Goal: Find specific page/section: Locate item on page

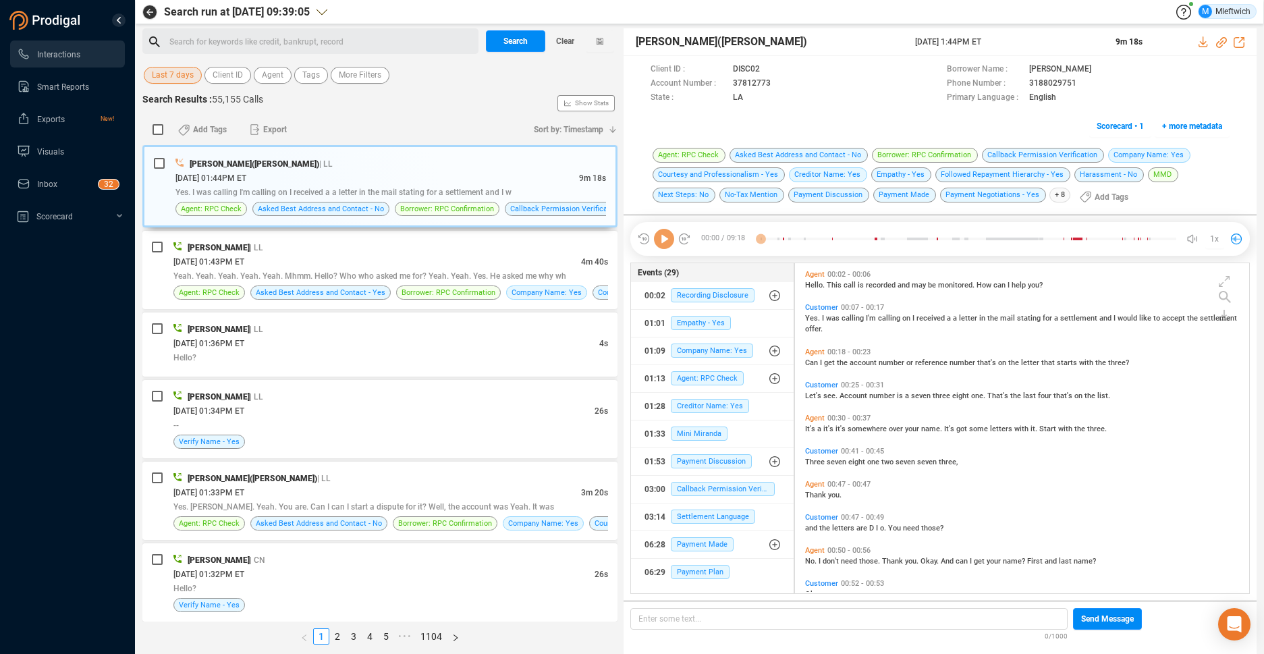
scroll to position [327, 447]
click at [315, 41] on div "Search for keywords like credit, bankrupt, record ﻿" at bounding box center [321, 42] width 305 height 20
click at [277, 76] on span "Agent" at bounding box center [273, 75] width 22 height 17
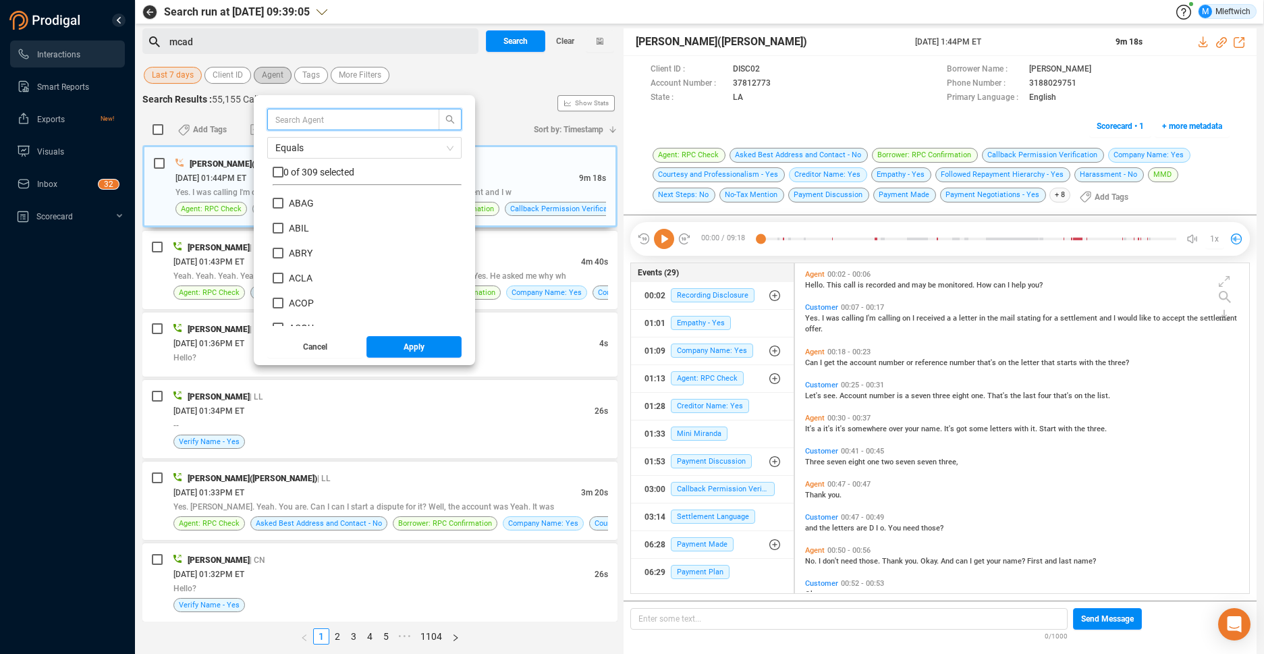
scroll to position [126, 182]
click at [303, 126] on input "text" at bounding box center [346, 119] width 143 height 15
type input "mcad"
click at [273, 202] on input "MCAD" at bounding box center [278, 203] width 11 height 11
checkbox input "true"
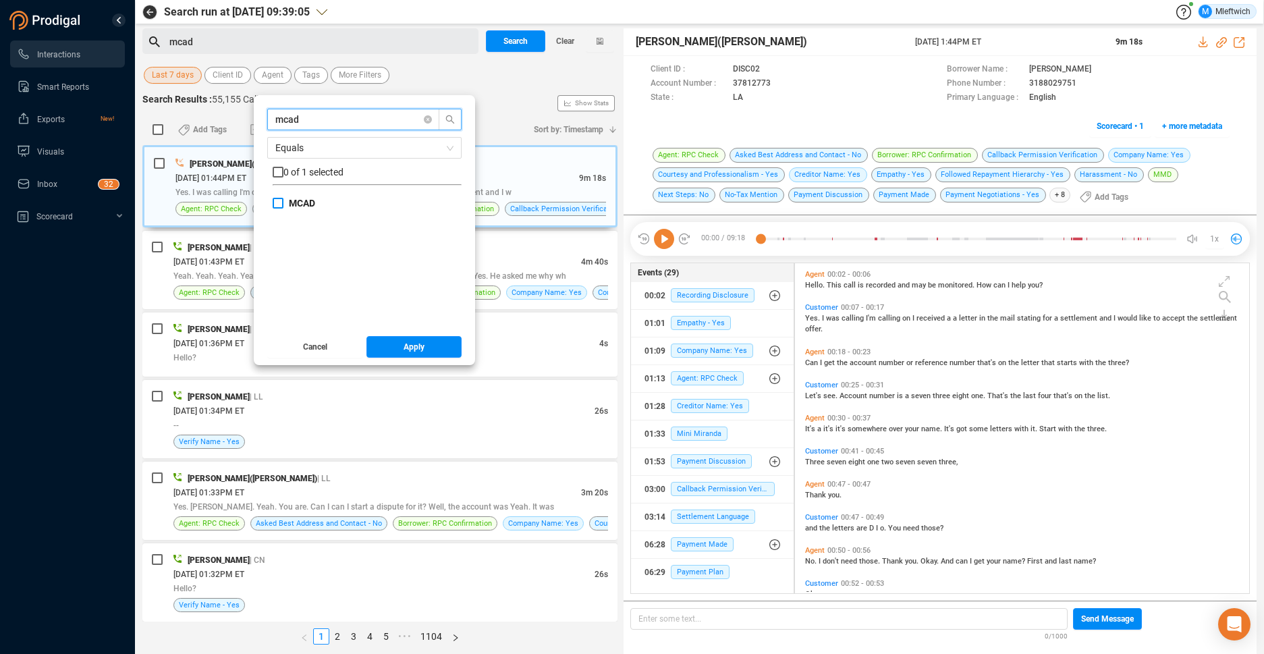
checkbox input "true"
click at [408, 347] on span "Apply" at bounding box center [414, 347] width 21 height 22
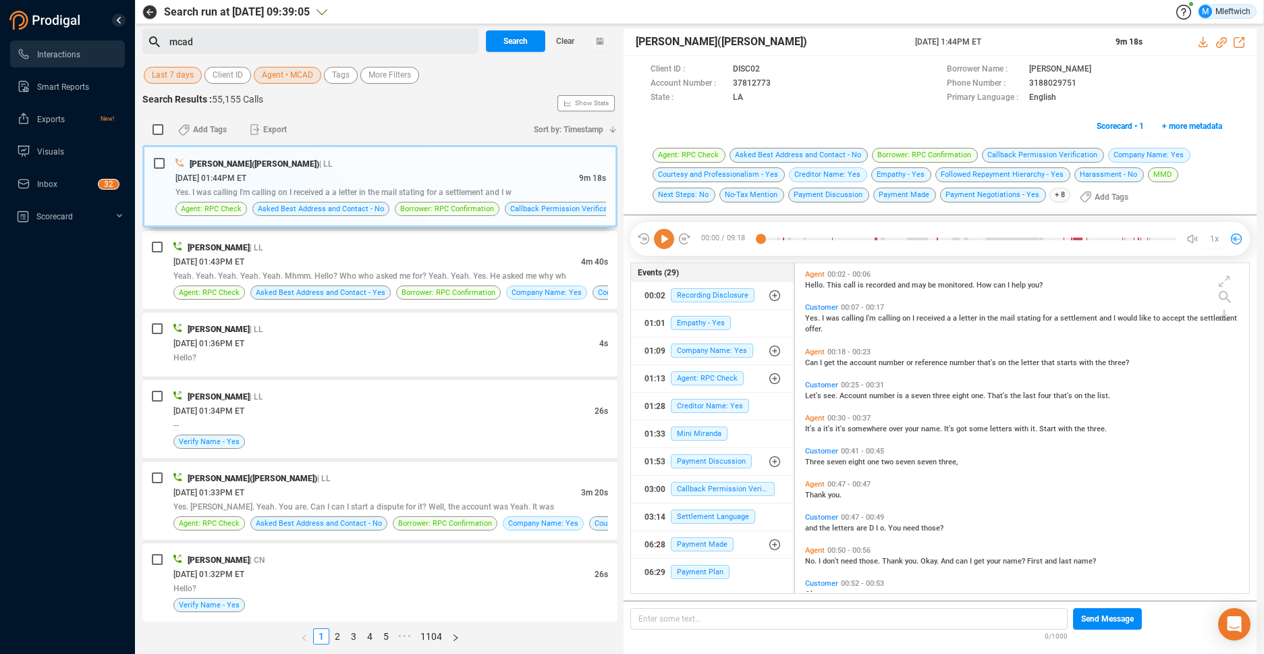
click at [221, 38] on div "mcad" at bounding box center [321, 42] width 305 height 20
click at [516, 44] on span "Search" at bounding box center [516, 41] width 24 height 22
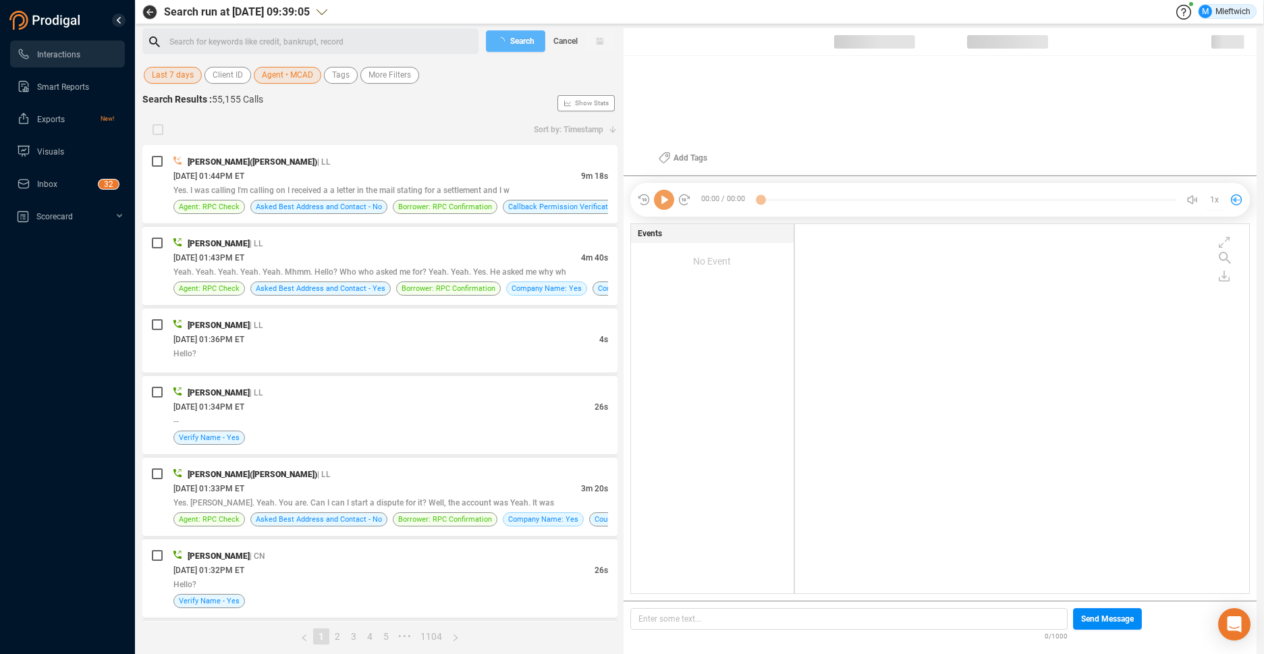
click at [516, 43] on div "Search Cancel" at bounding box center [550, 41] width 135 height 26
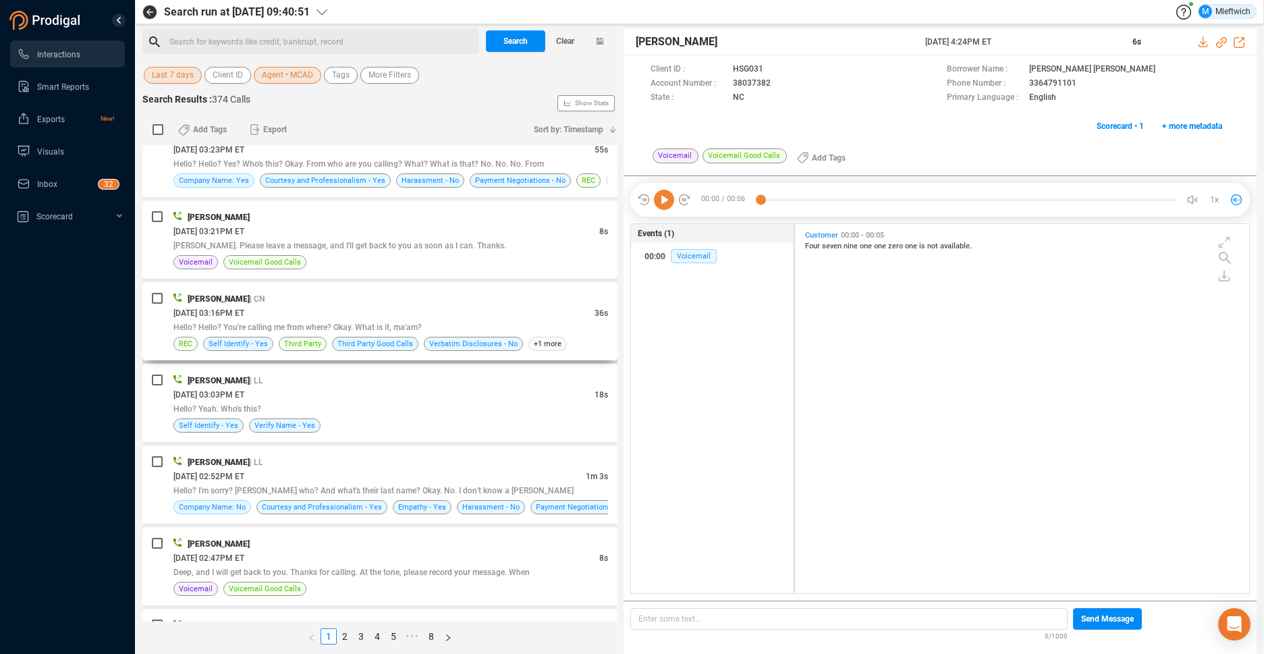
scroll to position [429, 0]
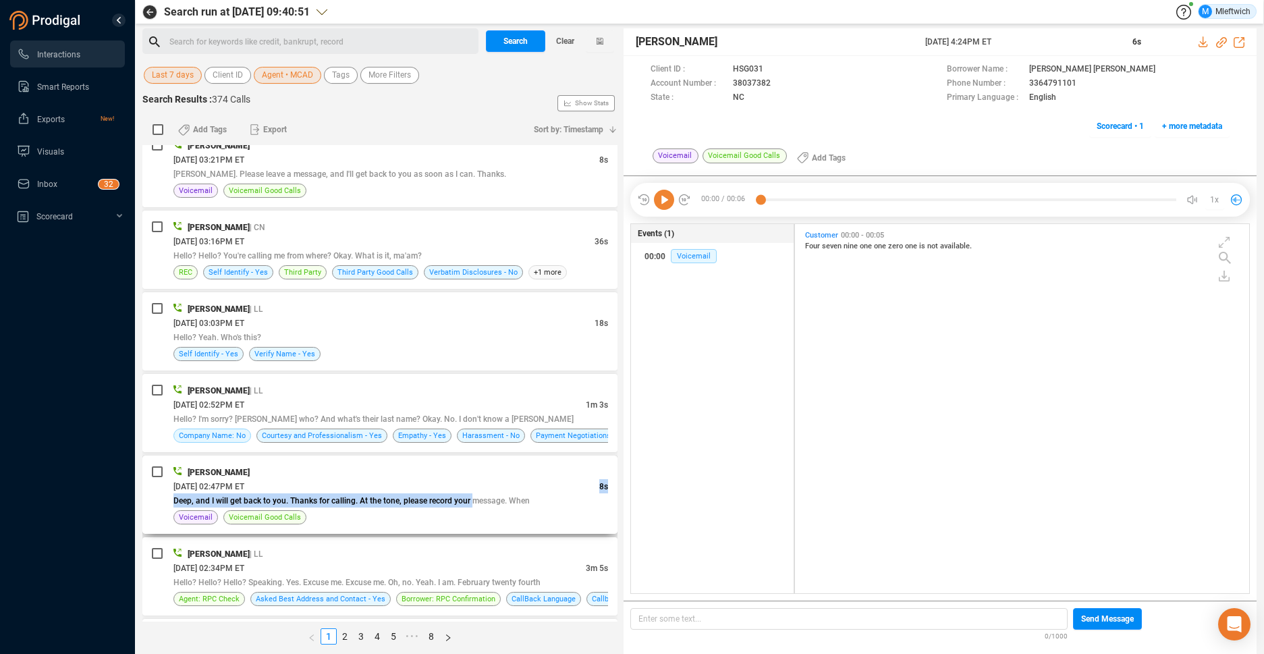
drag, startPoint x: 473, startPoint y: 494, endPoint x: 464, endPoint y: 483, distance: 14.9
click at [474, 492] on div "[PERSON_NAME] [DATE] 02:47PM ET 8s Deep, and I will get back to you. Thanks for…" at bounding box center [390, 494] width 435 height 59
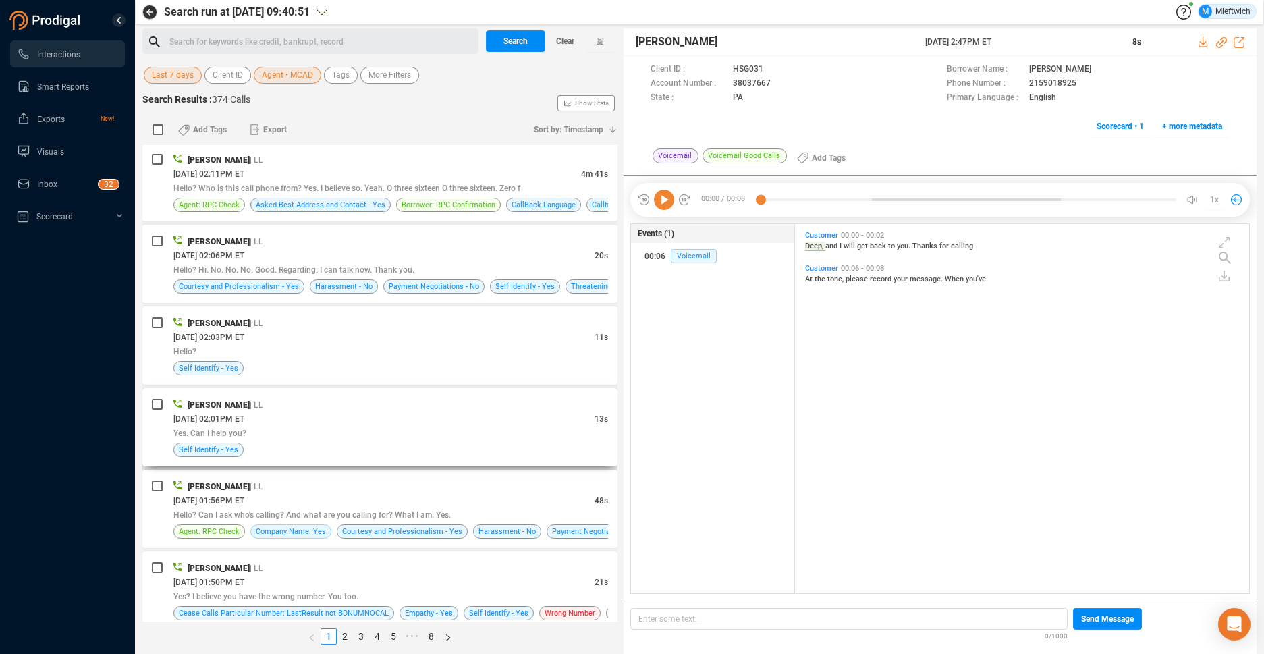
scroll to position [1139, 0]
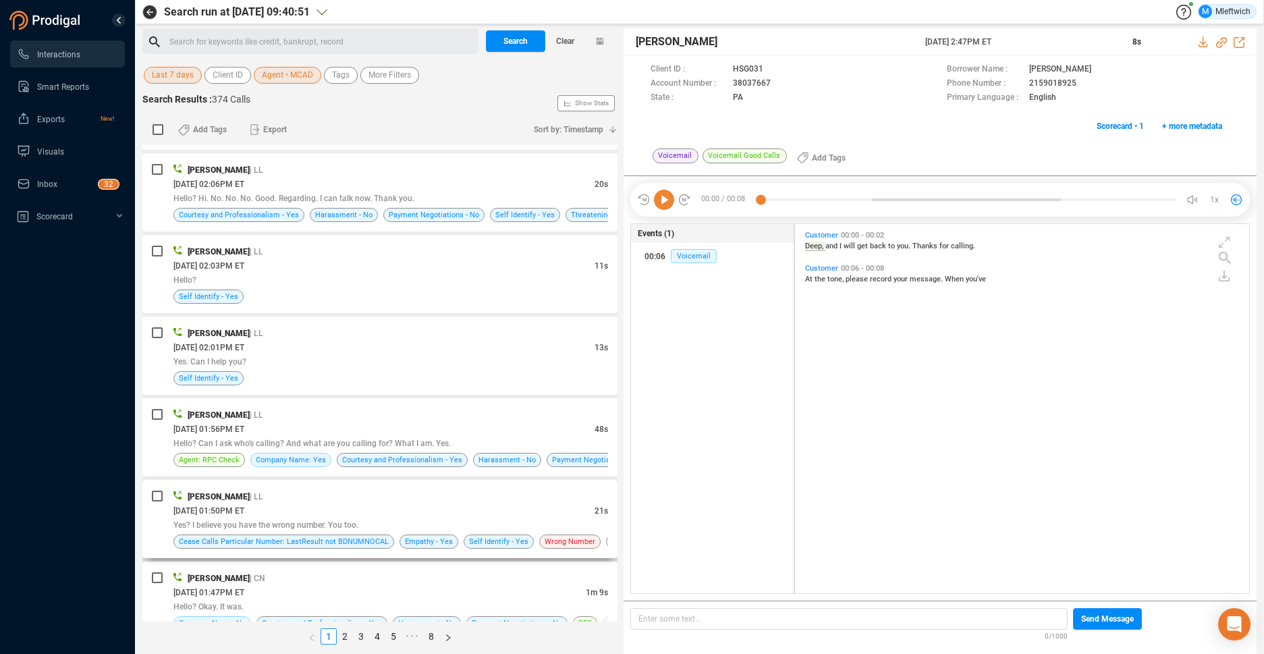
click at [337, 505] on div "[DATE] 01:50PM ET" at bounding box center [383, 511] width 421 height 14
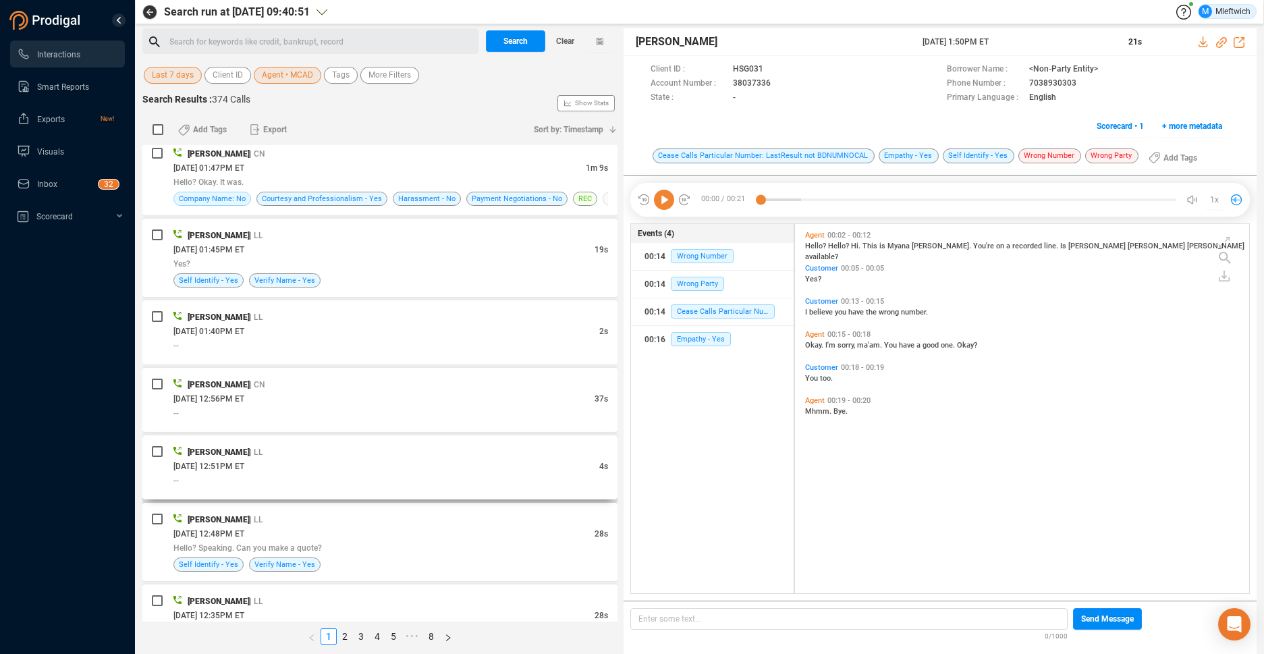
scroll to position [1779, 0]
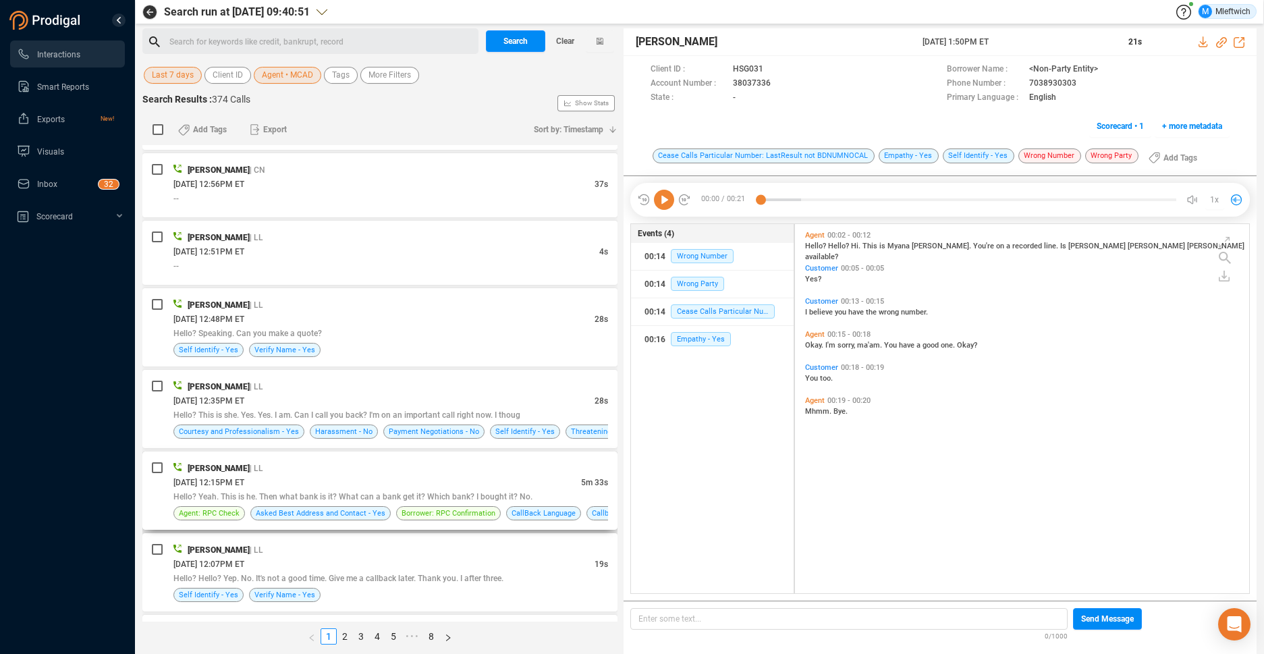
click at [357, 495] on span "Hello? Yeah. This is he. Then what bank is it? What can a bank get it? Which ba…" at bounding box center [352, 496] width 359 height 9
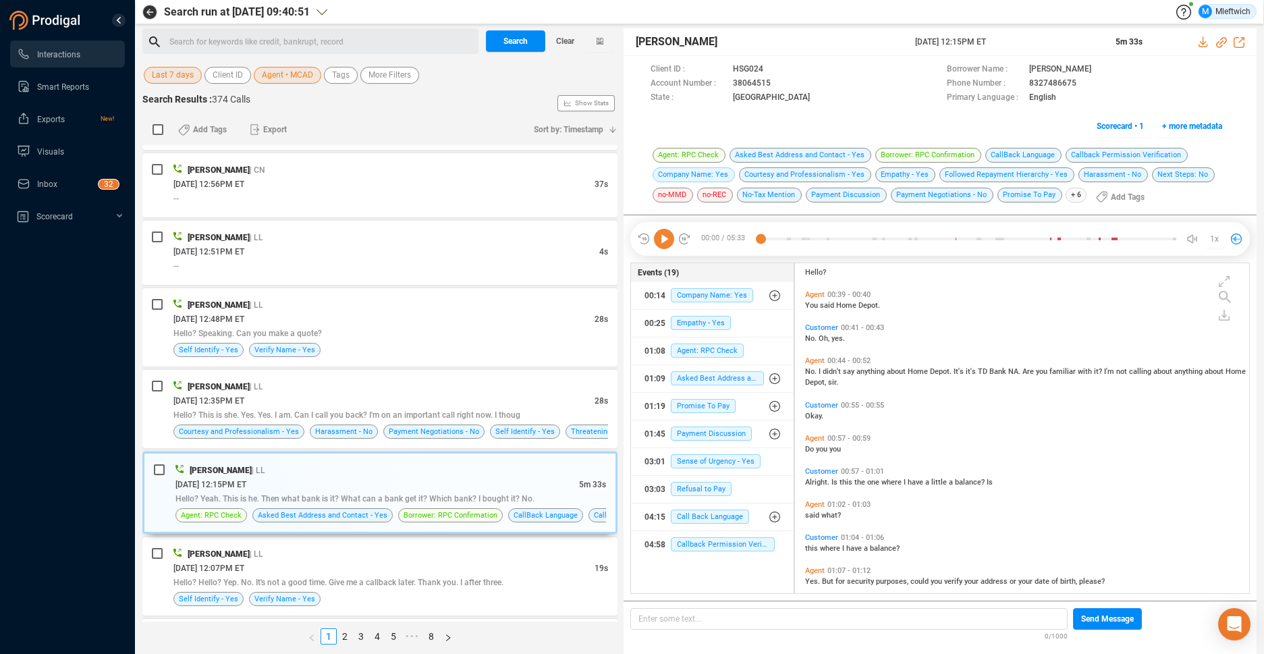
scroll to position [537, 0]
